Goal: Browse casually

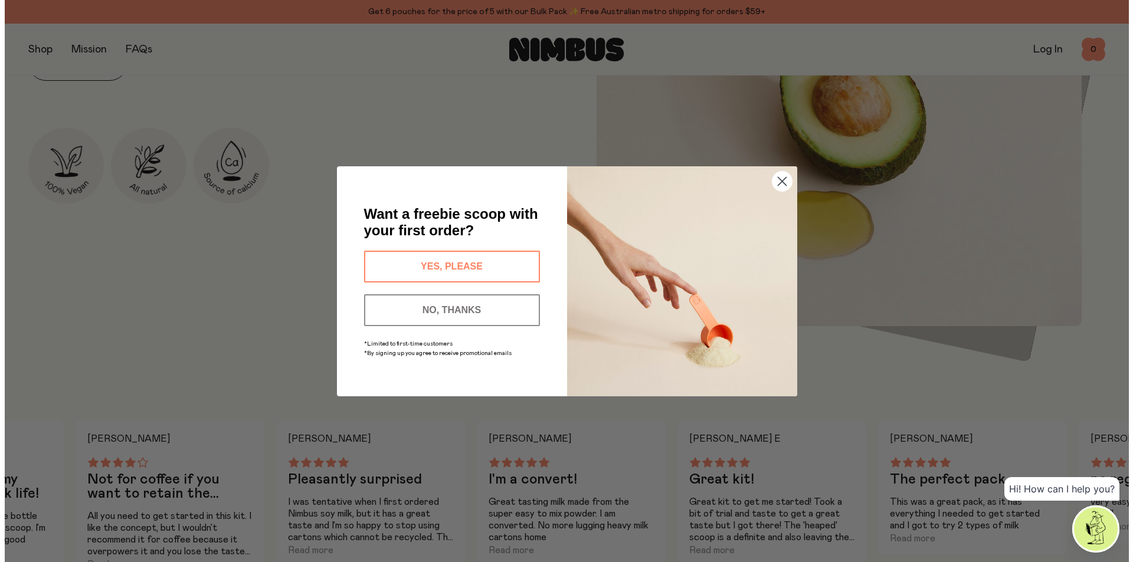
scroll to position [771, 0]
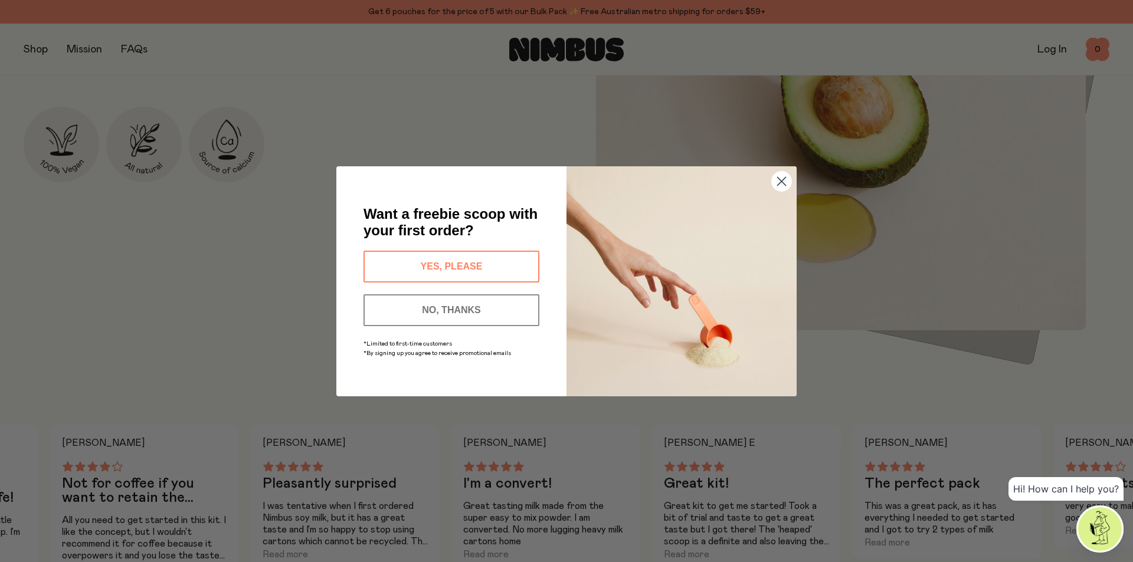
click at [782, 183] on circle "Close dialog" at bounding box center [781, 180] width 19 height 19
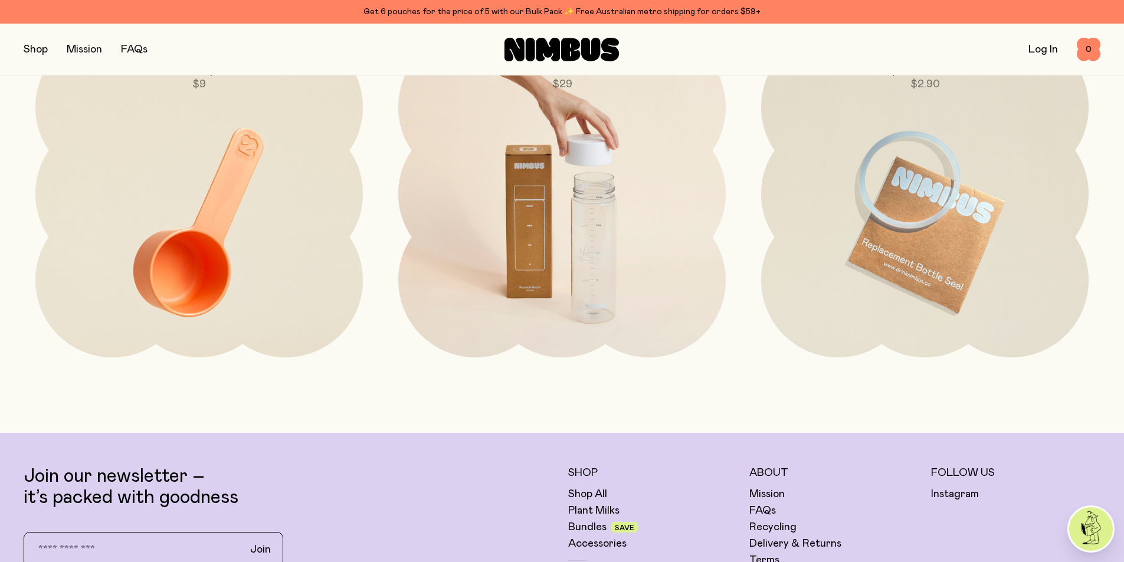
scroll to position [2922, 0]
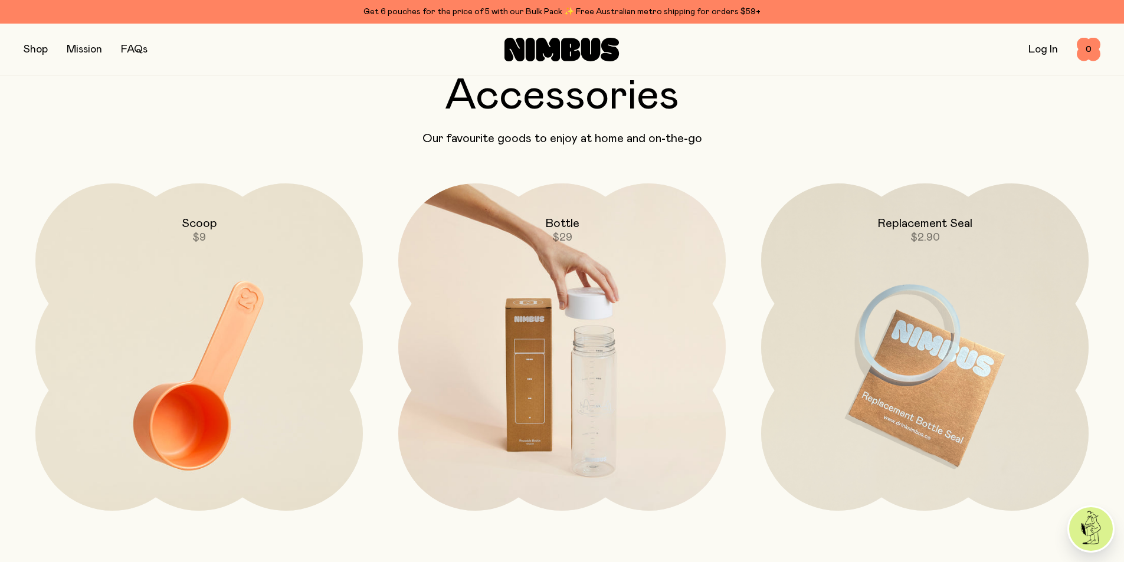
drag, startPoint x: 536, startPoint y: 306, endPoint x: 537, endPoint y: 221, distance: 85.0
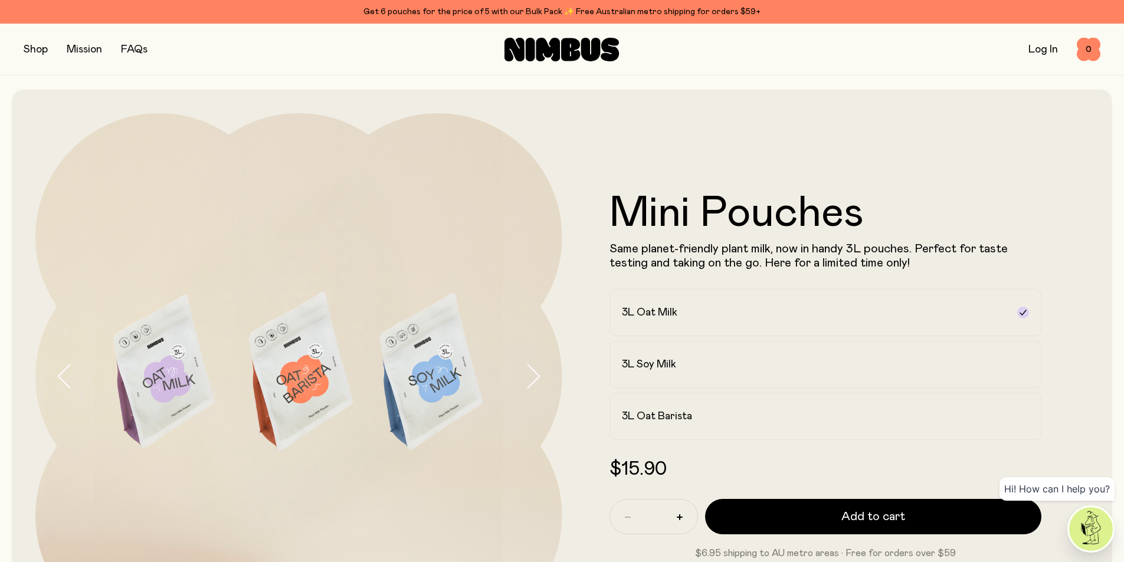
drag, startPoint x: 441, startPoint y: 453, endPoint x: 438, endPoint y: 155, distance: 297.4
click at [45, 46] on button "button" at bounding box center [36, 49] width 24 height 17
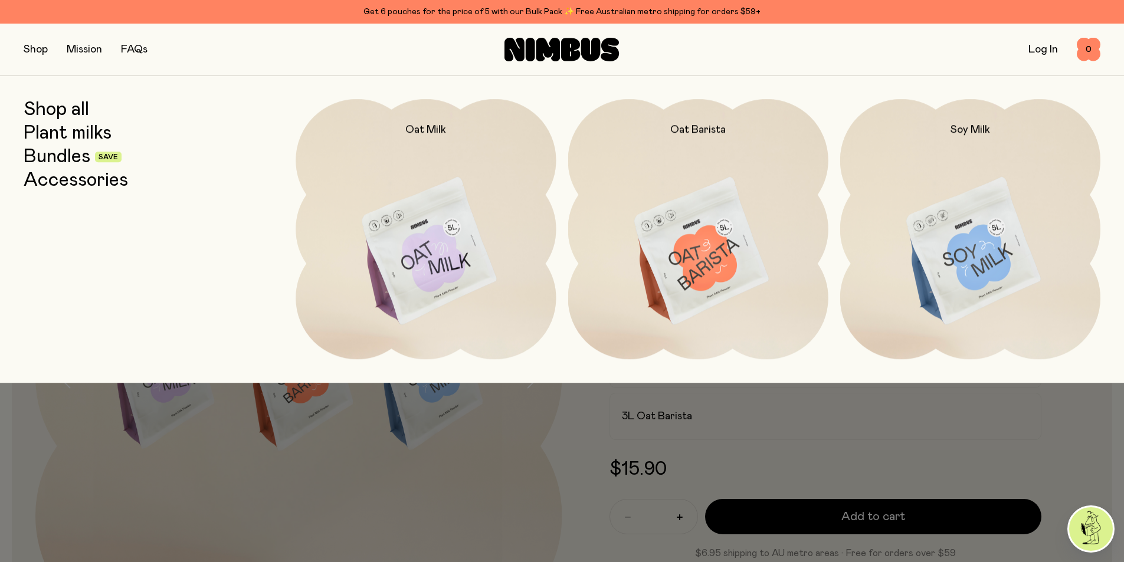
click at [81, 113] on link "Shop all" at bounding box center [56, 109] width 65 height 21
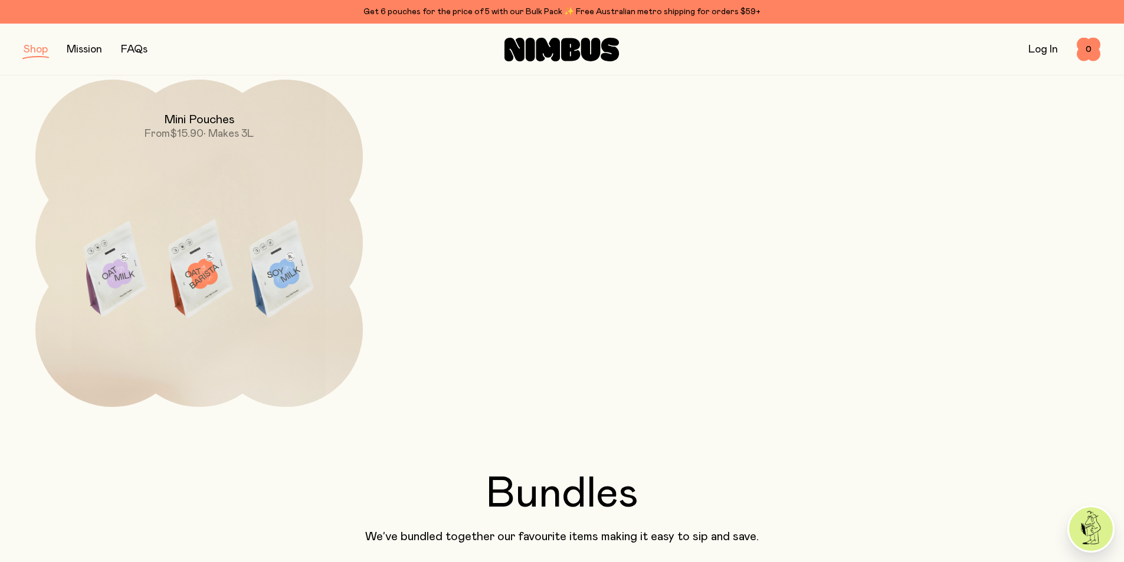
scroll to position [295, 0]
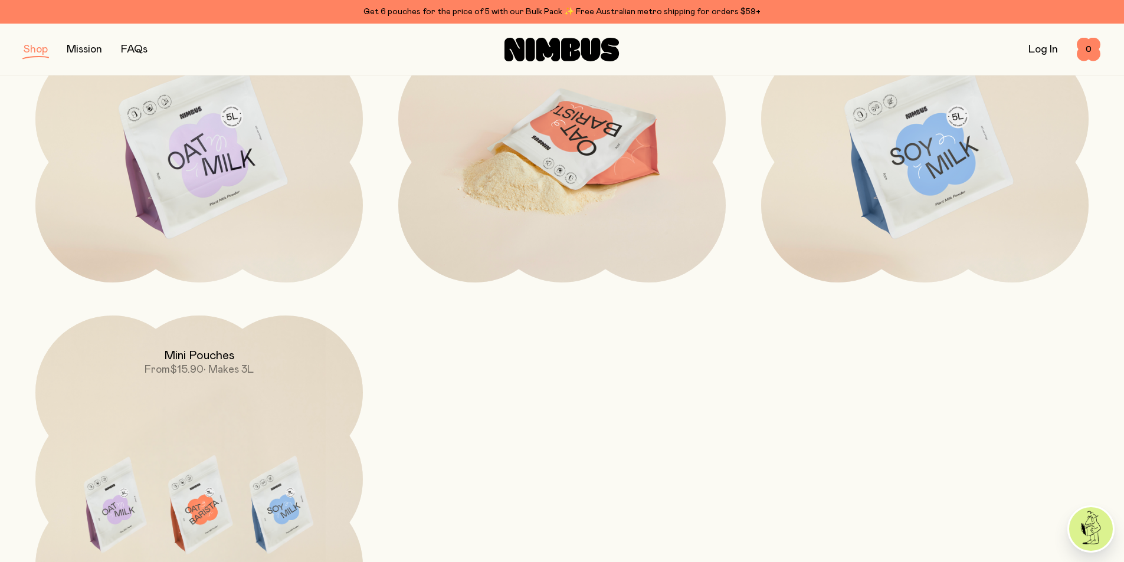
click at [595, 215] on img at bounding box center [561, 147] width 327 height 385
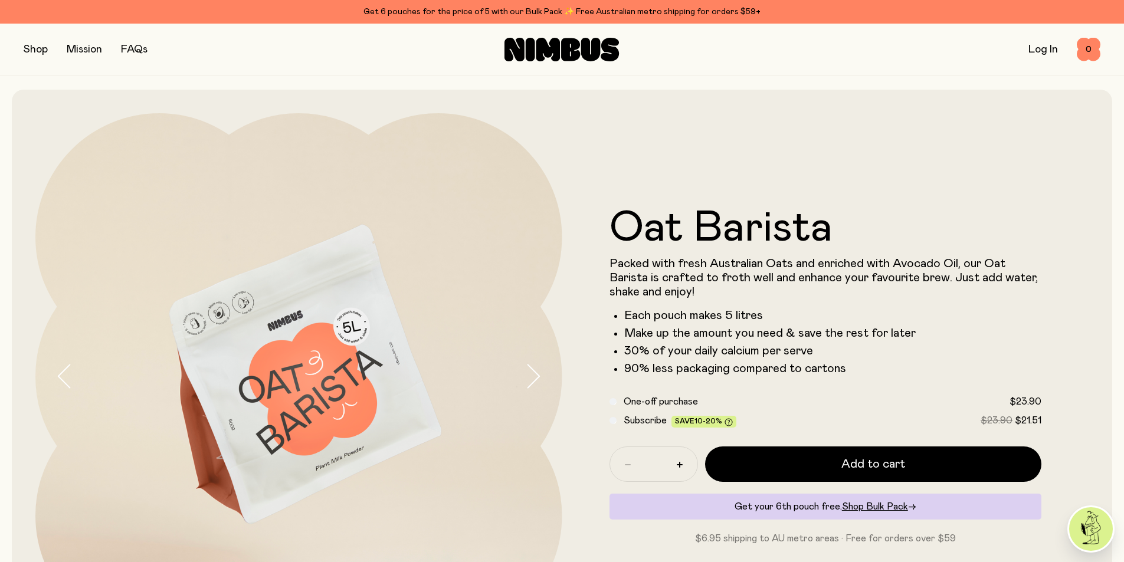
drag, startPoint x: 614, startPoint y: 409, endPoint x: 596, endPoint y: 179, distance: 231.4
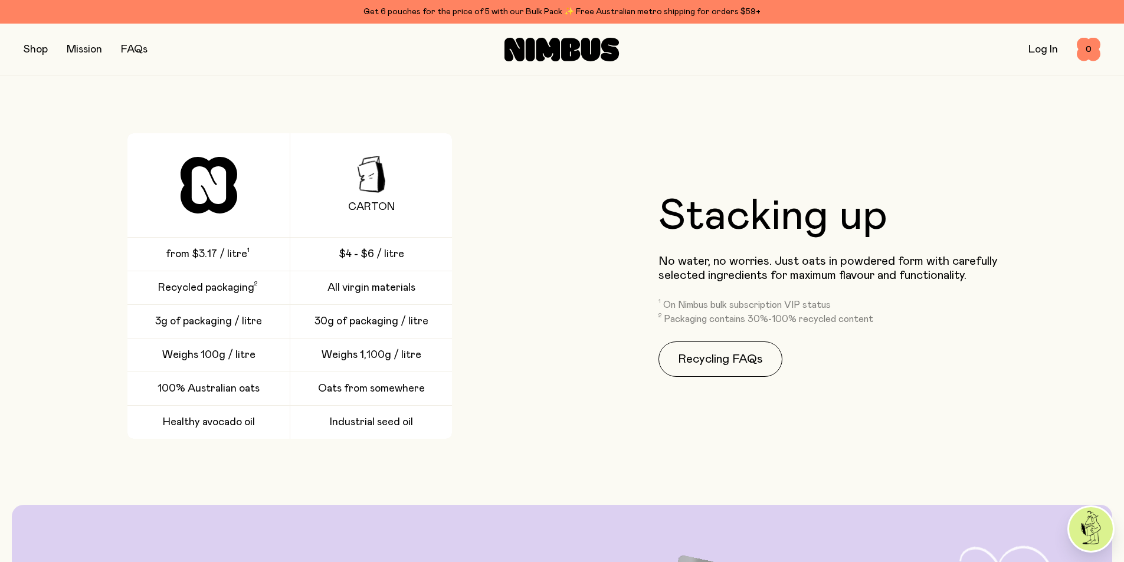
scroll to position [2006, 0]
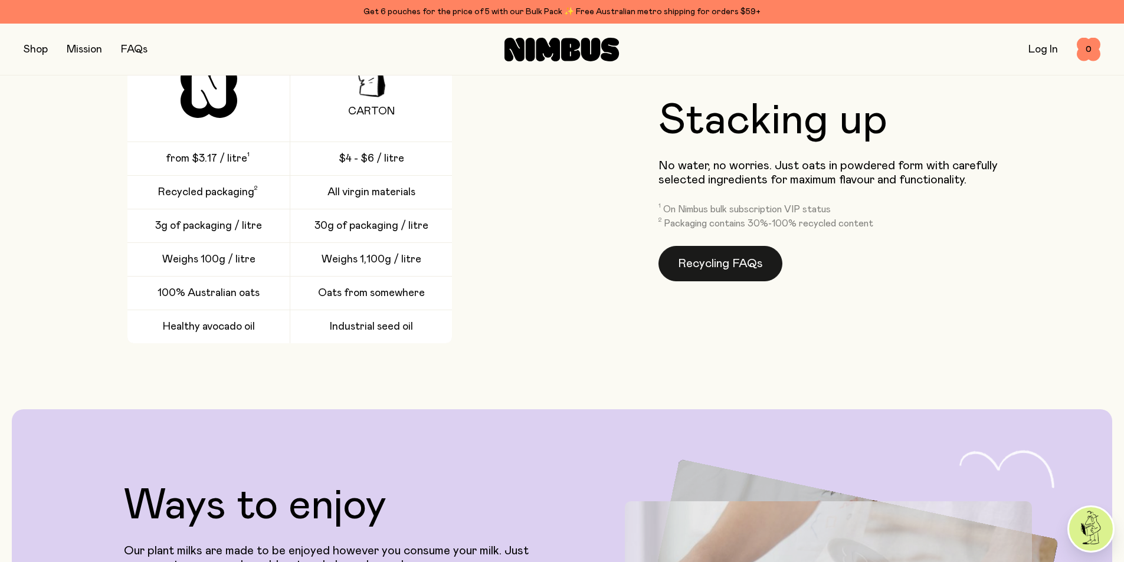
click at [749, 261] on link "Recycling FAQs" at bounding box center [720, 263] width 124 height 35
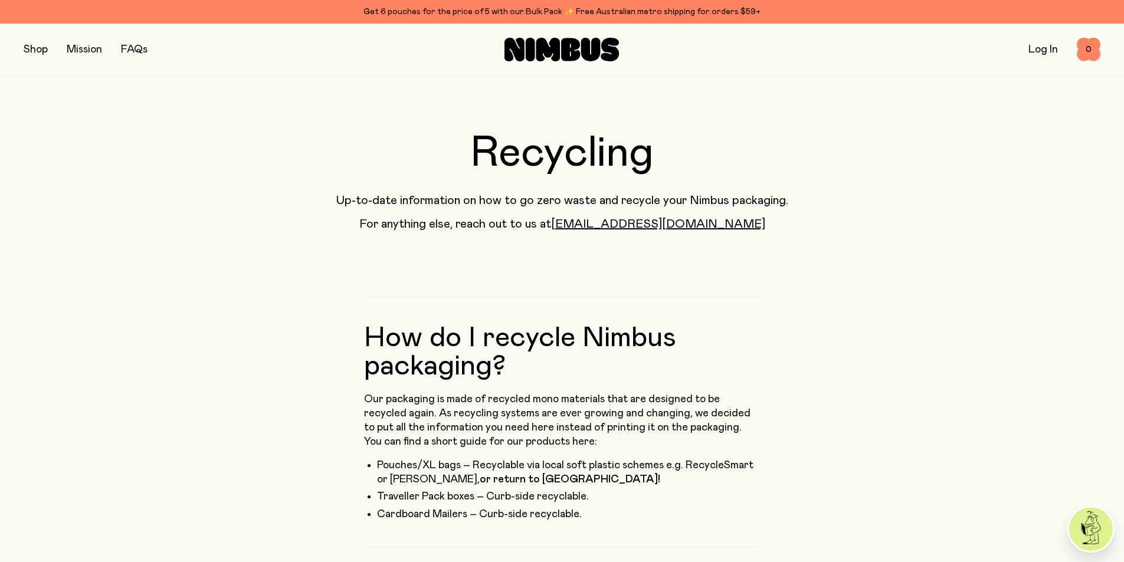
drag, startPoint x: 527, startPoint y: 395, endPoint x: 488, endPoint y: 201, distance: 198.5
click at [29, 52] on button "button" at bounding box center [36, 49] width 24 height 17
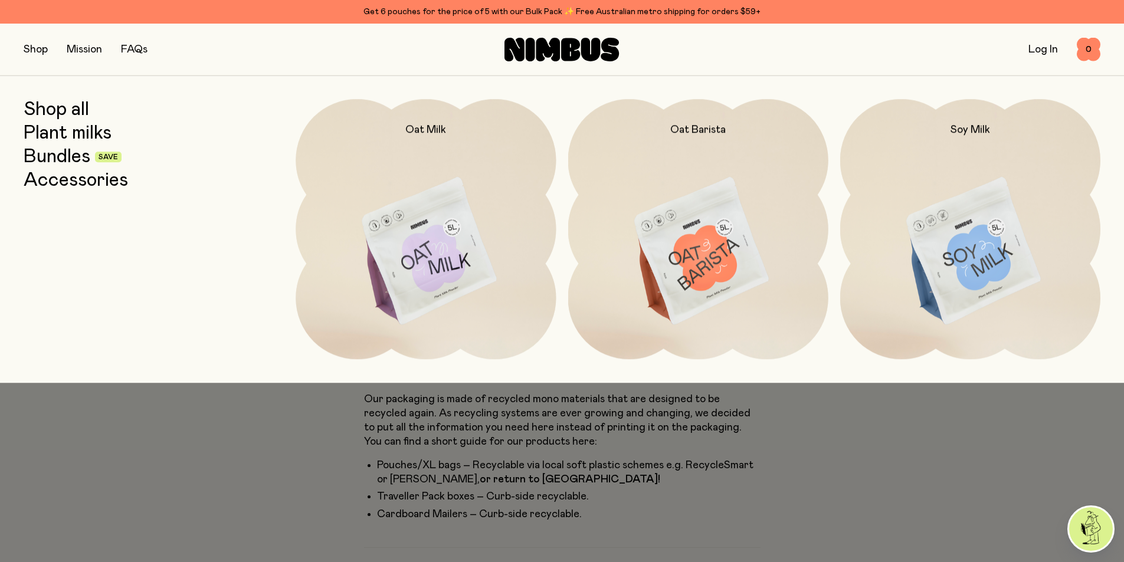
click at [76, 114] on link "Shop all" at bounding box center [56, 109] width 65 height 21
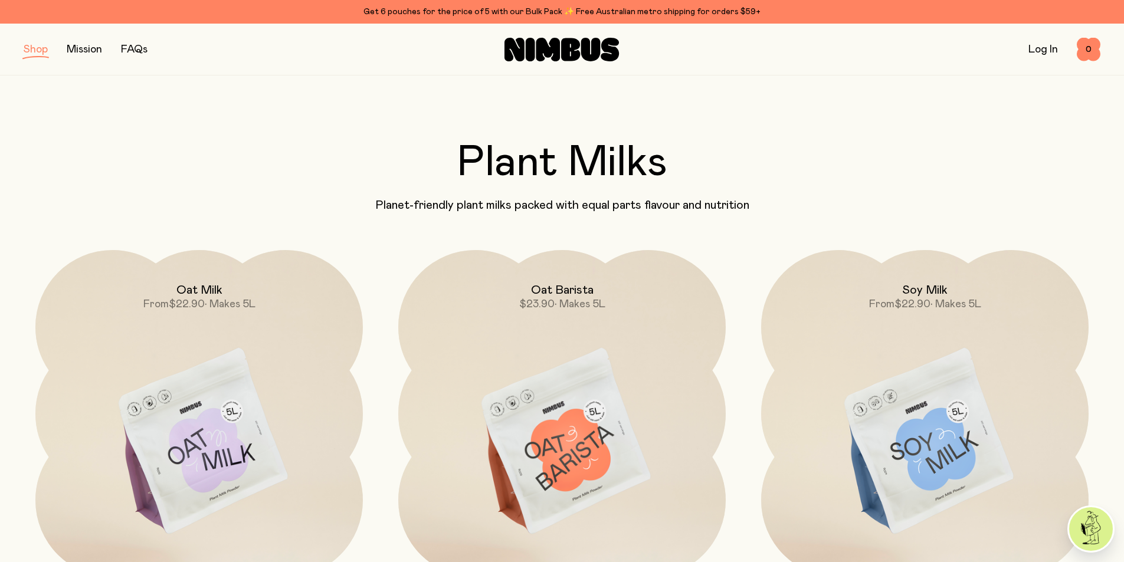
click at [41, 45] on button "button" at bounding box center [36, 49] width 24 height 17
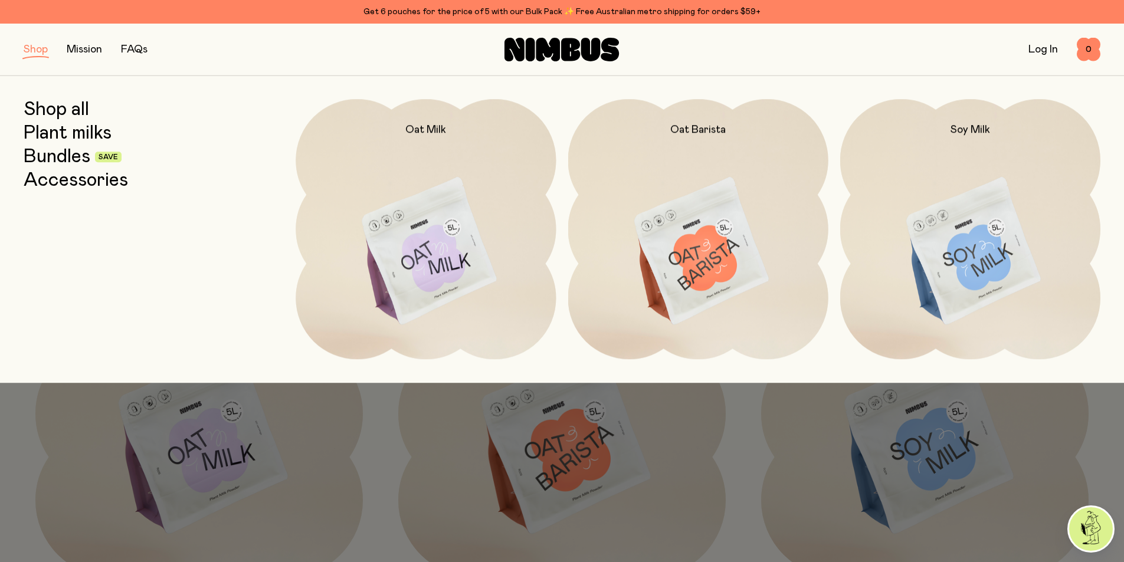
click at [85, 156] on link "Bundles" at bounding box center [57, 156] width 67 height 21
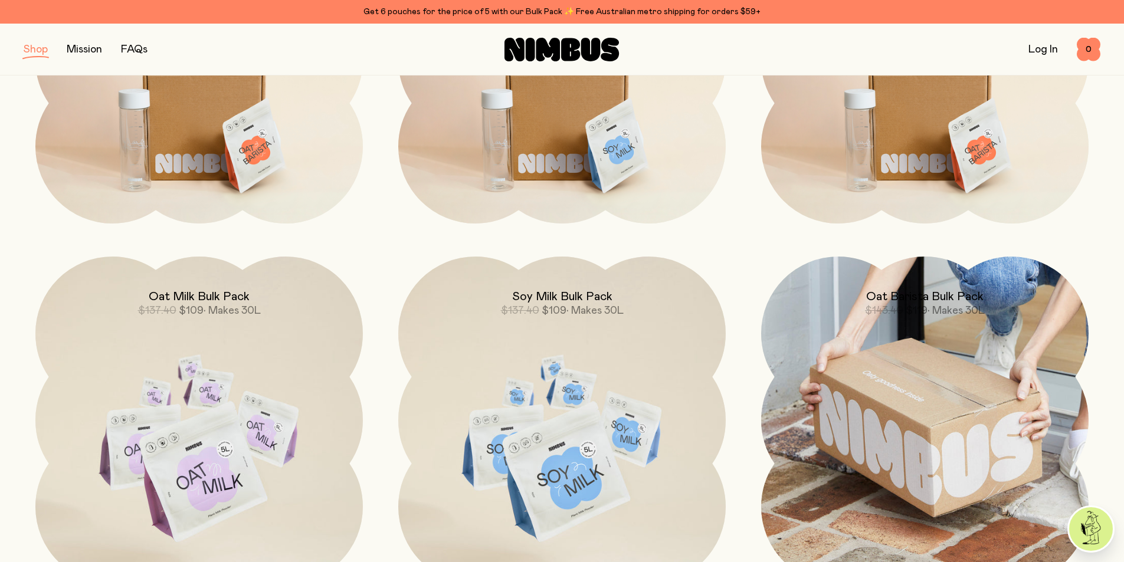
scroll to position [118, 0]
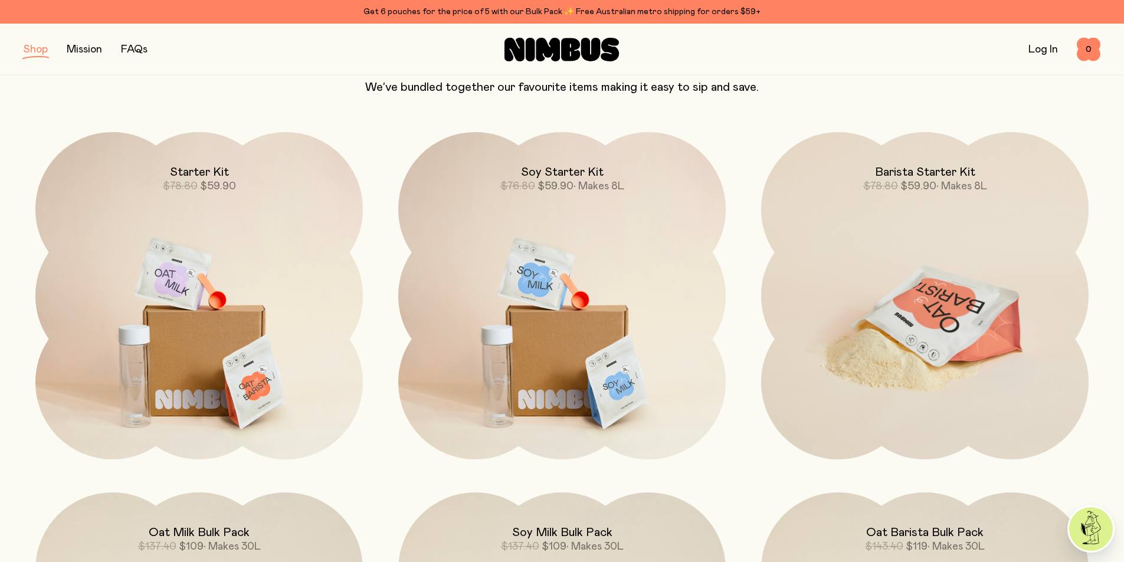
click at [893, 342] on img at bounding box center [924, 324] width 327 height 385
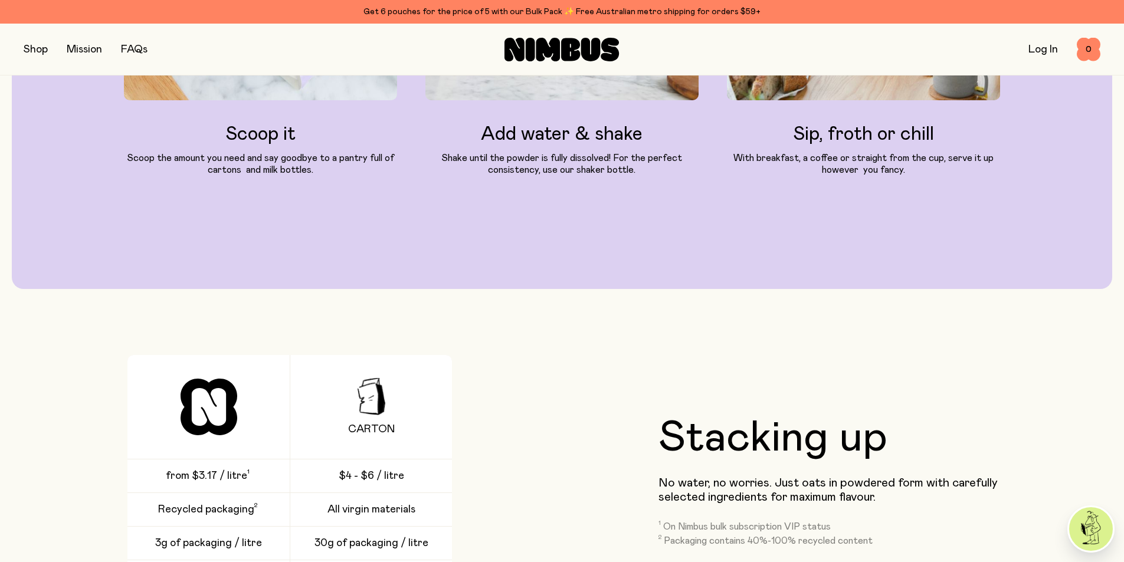
scroll to position [2714, 0]
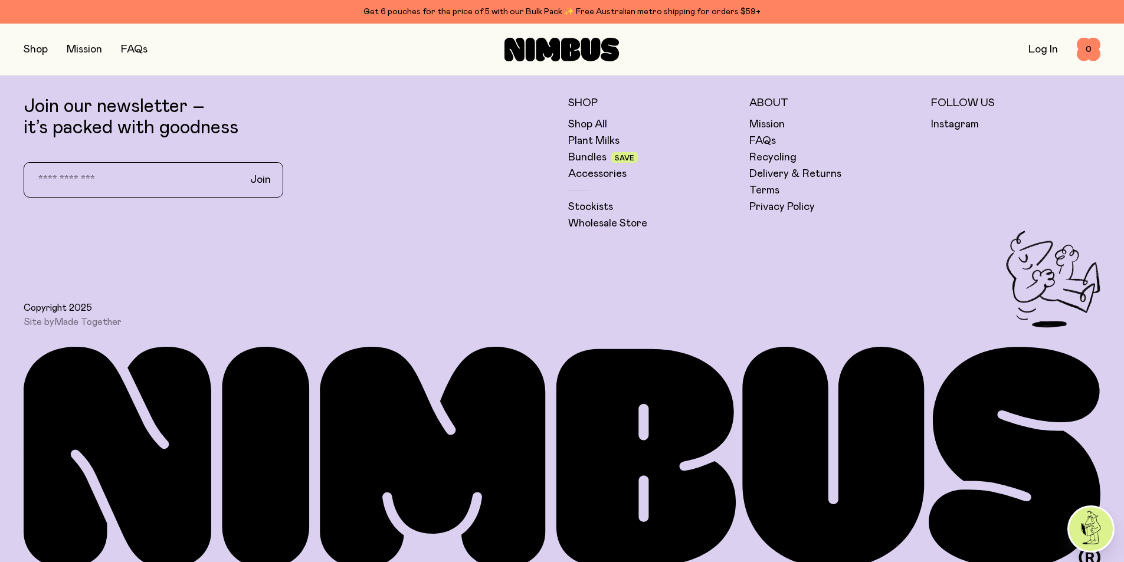
drag, startPoint x: 618, startPoint y: 309, endPoint x: 627, endPoint y: 488, distance: 180.1
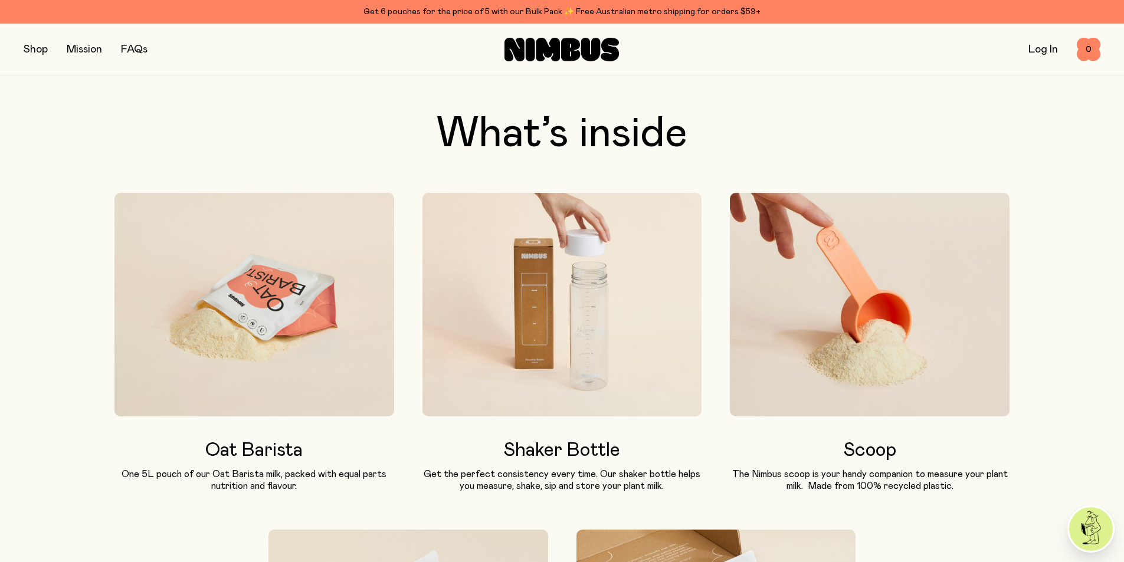
scroll to position [0, 0]
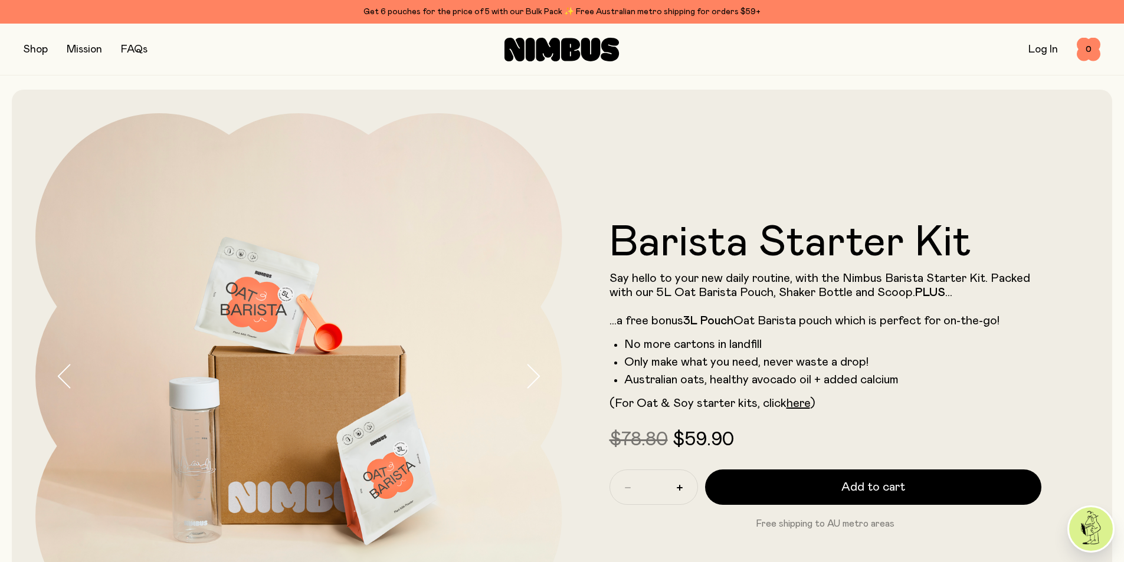
drag, startPoint x: 620, startPoint y: 439, endPoint x: 625, endPoint y: 260, distance: 179.4
click at [46, 43] on button "button" at bounding box center [36, 49] width 24 height 17
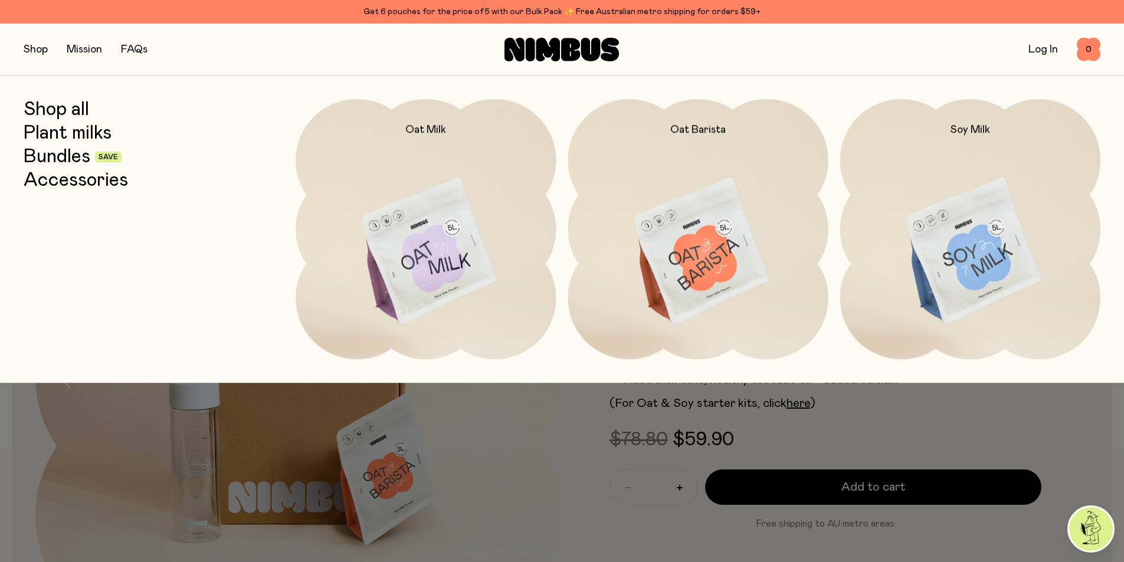
click at [64, 112] on link "Shop all" at bounding box center [56, 109] width 65 height 21
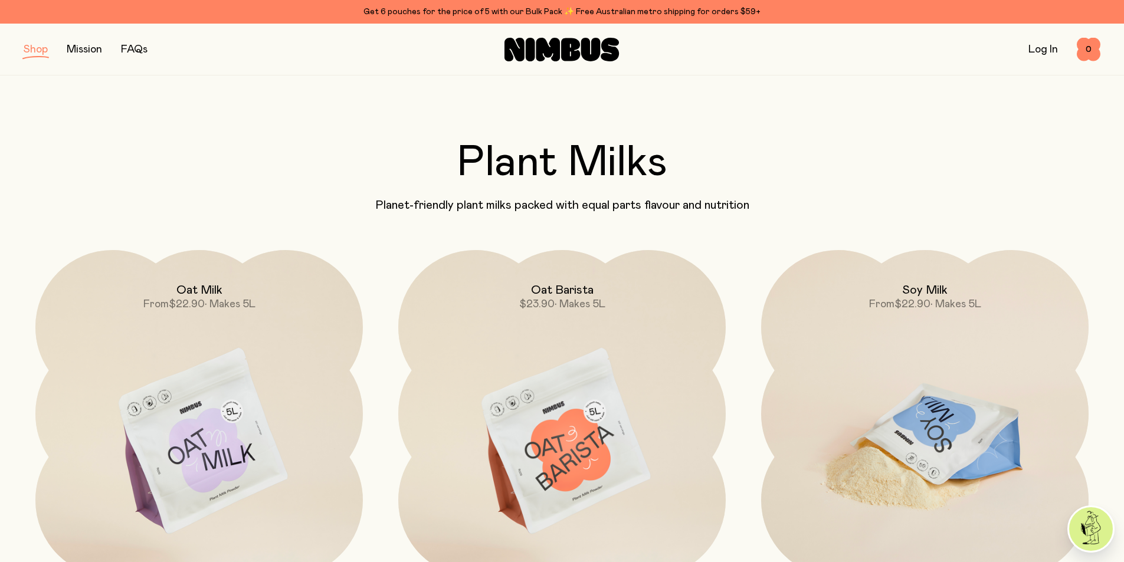
click at [860, 418] on img at bounding box center [924, 442] width 327 height 385
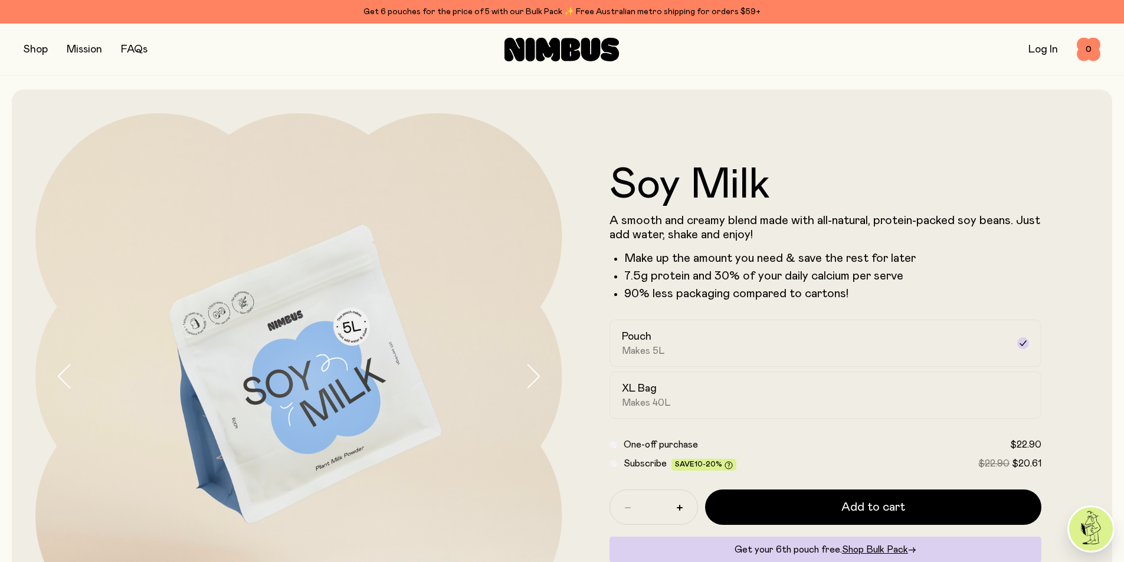
drag, startPoint x: 494, startPoint y: 422, endPoint x: 496, endPoint y: 233, distance: 189.4
